Goal: Register for event/course

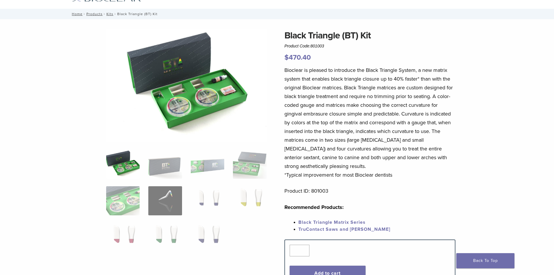
scroll to position [58, 0]
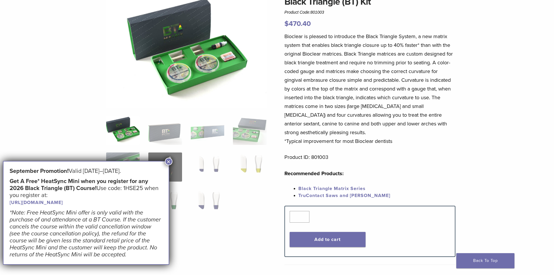
click at [63, 202] on link "[URL][DOMAIN_NAME]" at bounding box center [36, 203] width 53 height 6
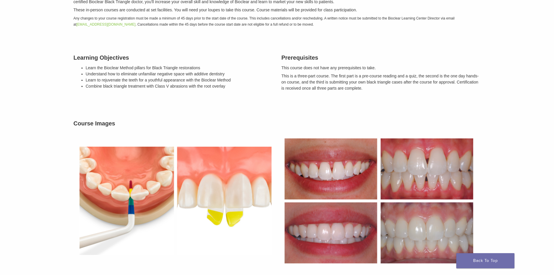
scroll to position [145, 0]
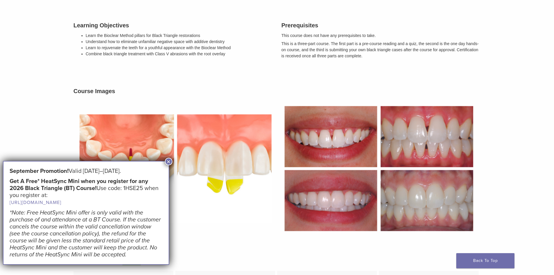
click at [167, 162] on button "×" at bounding box center [169, 162] width 8 height 8
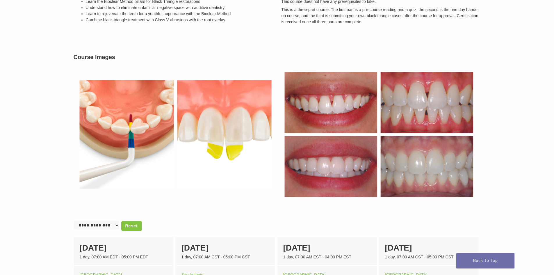
scroll to position [262, 0]
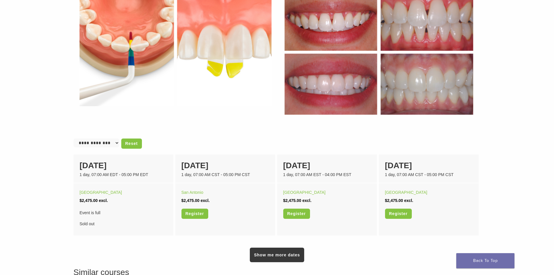
click at [113, 144] on select "**********" at bounding box center [97, 142] width 46 height 9
click at [106, 145] on select "**********" at bounding box center [97, 142] width 46 height 9
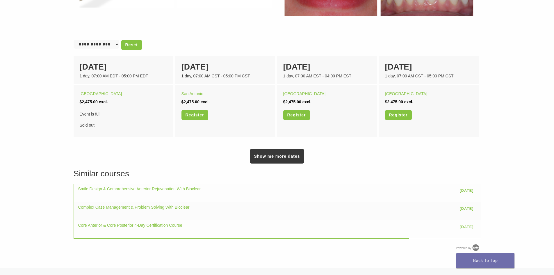
scroll to position [378, 0]
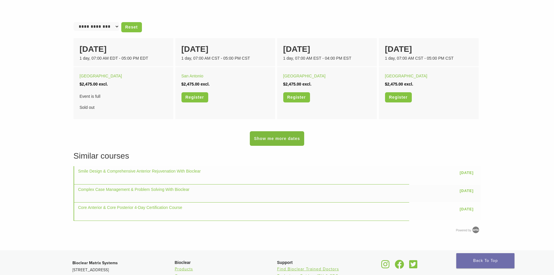
click at [290, 131] on link "Show me more dates" at bounding box center [277, 138] width 54 height 15
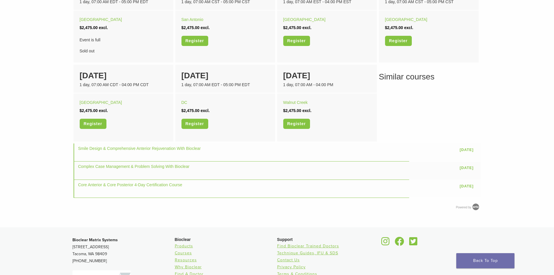
scroll to position [436, 0]
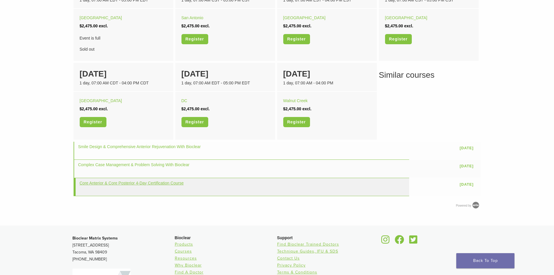
click at [127, 184] on link "Core Anterior & Core Posterior 4-Day Certification Course" at bounding box center [132, 183] width 104 height 5
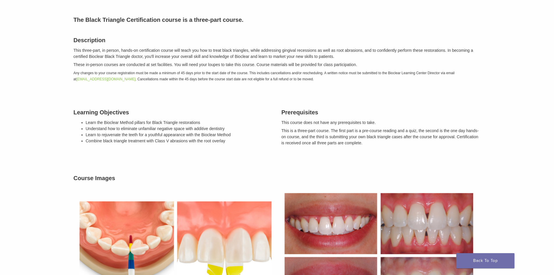
scroll to position [0, 0]
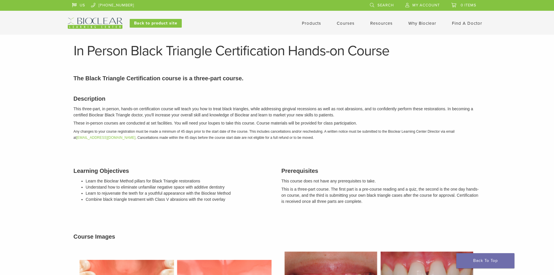
click at [346, 21] on link "Courses" at bounding box center [346, 23] width 18 height 5
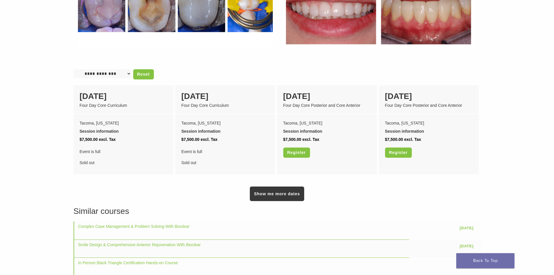
scroll to position [524, 0]
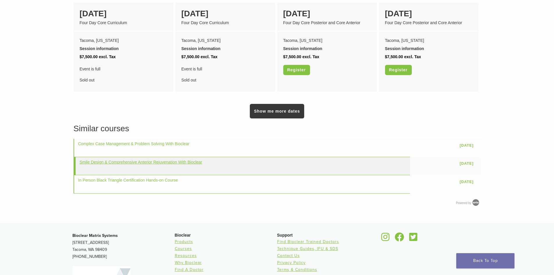
click at [126, 160] on link "Smile Design & Comprehensive Anterior Rejuvenation With Bioclear" at bounding box center [141, 162] width 123 height 5
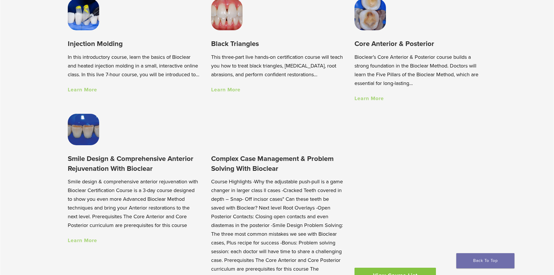
scroll to position [553, 0]
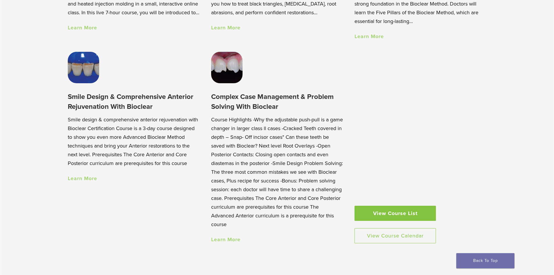
click at [88, 180] on link "Learn More" at bounding box center [82, 178] width 29 height 6
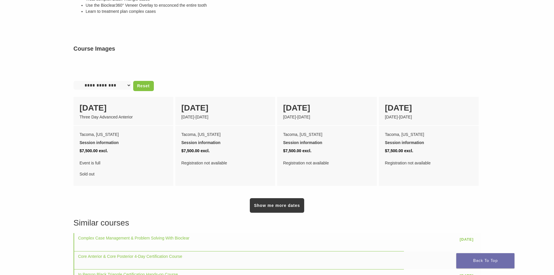
scroll to position [407, 0]
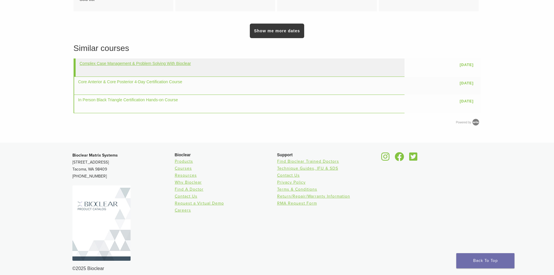
click at [125, 66] on link "Complex Case Management & Problem Solving With Bioclear" at bounding box center [135, 63] width 111 height 5
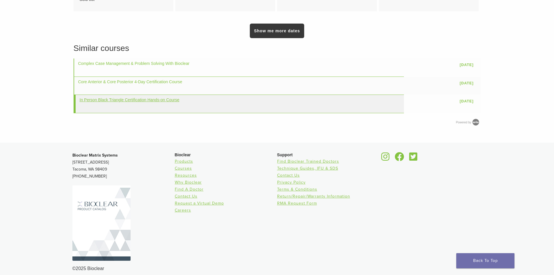
click at [91, 102] on link "In Person Black Triangle Certification Hands-on Course" at bounding box center [130, 99] width 100 height 5
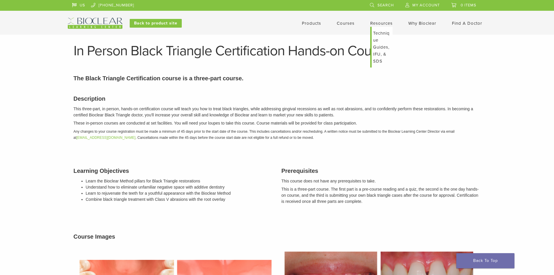
click at [376, 55] on link "Technique Guides, IFU, & SDS" at bounding box center [382, 47] width 21 height 41
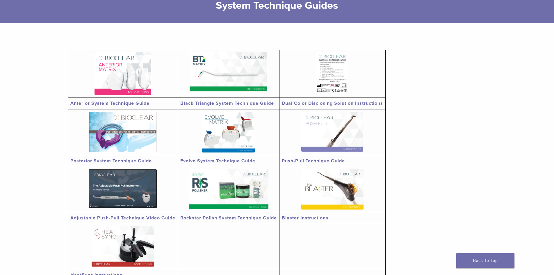
scroll to position [87, 0]
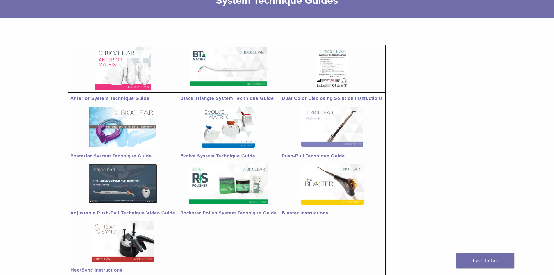
click at [220, 97] on link "Black Triangle System Technique Guide" at bounding box center [227, 98] width 94 height 6
